Goal: Task Accomplishment & Management: Manage account settings

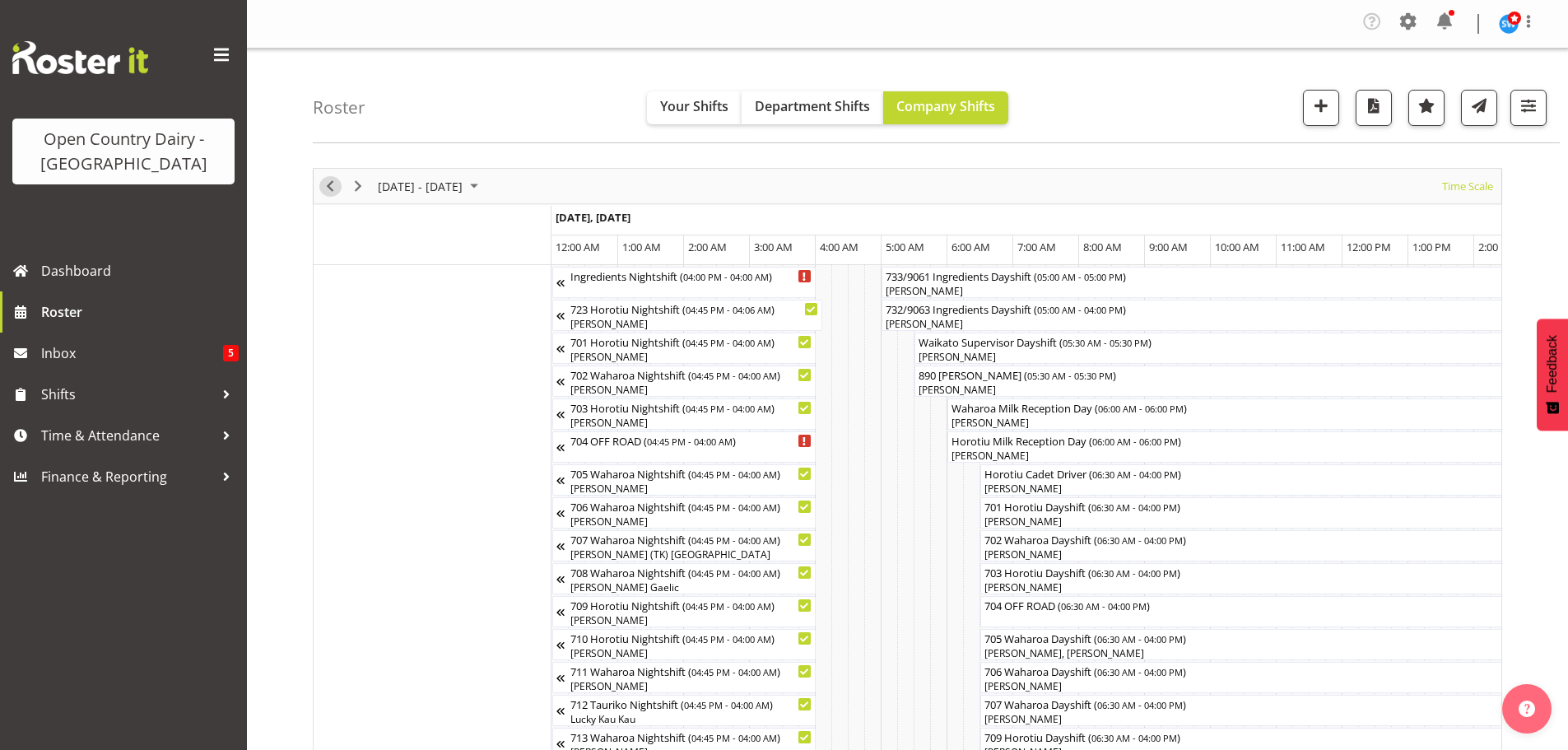
click at [337, 186] on span "Previous" at bounding box center [330, 186] width 20 height 21
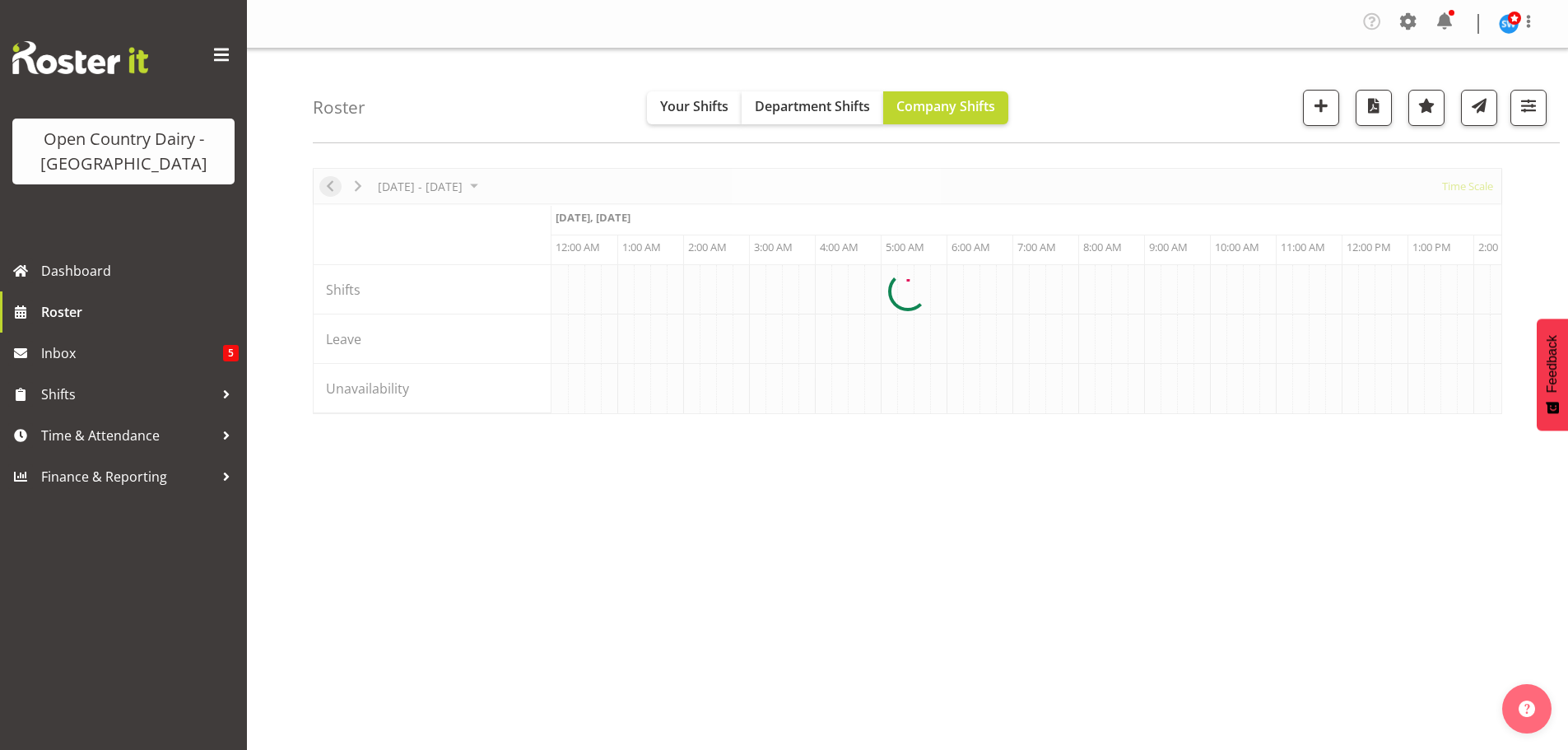
scroll to position [0, 6322]
